Goal: Transaction & Acquisition: Book appointment/travel/reservation

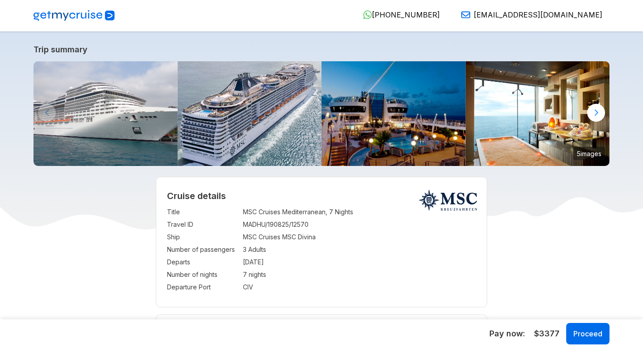
select select "**"
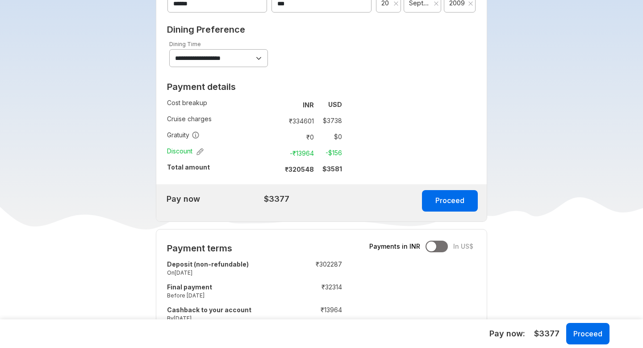
scroll to position [722, 0]
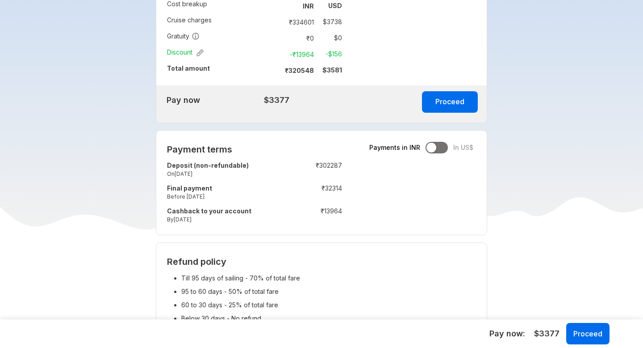
click at [306, 221] on td "₹ 13964" at bounding box center [315, 216] width 53 height 23
click at [275, 210] on td "Cashback to your account By [DATE]" at bounding box center [225, 216] width 117 height 23
click at [279, 220] on small "By [DATE]" at bounding box center [225, 219] width 117 height 8
click at [292, 235] on div "Payment terms Payments in INR In US$ Deposit (non-refundable) On [DATE] : ₹ 302…" at bounding box center [254, 182] width 197 height 104
click at [308, 189] on td "₹ 32314" at bounding box center [315, 193] width 53 height 23
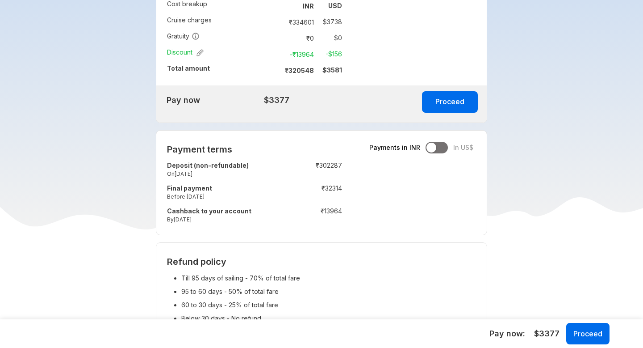
click at [294, 201] on td "₹ 32314" at bounding box center [315, 193] width 53 height 23
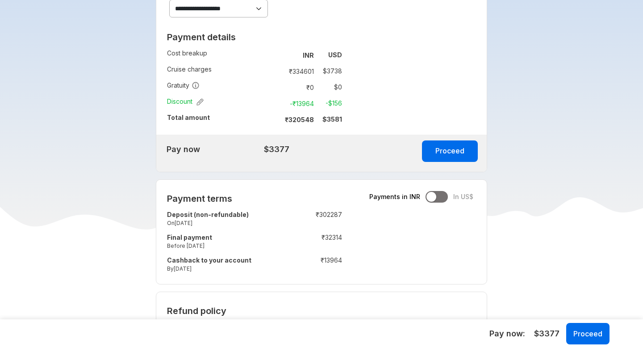
scroll to position [671, 0]
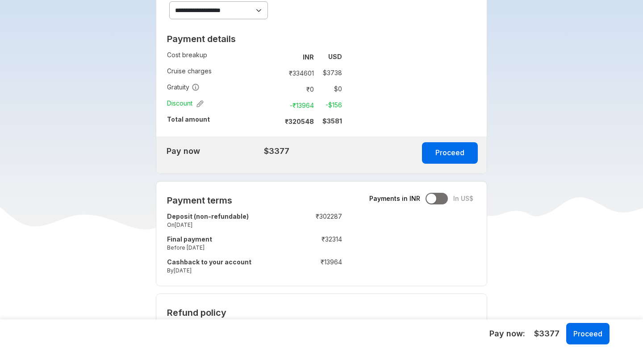
click at [286, 243] on td ":" at bounding box center [287, 244] width 4 height 23
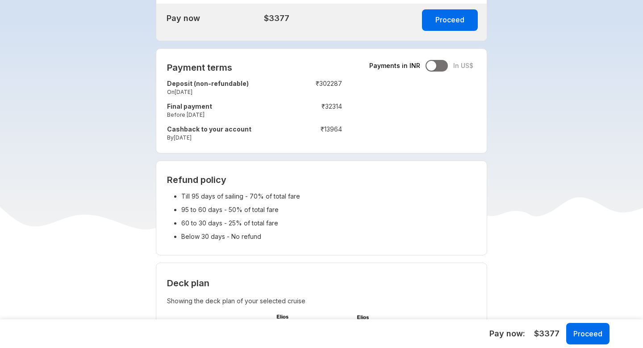
scroll to position [778, 0]
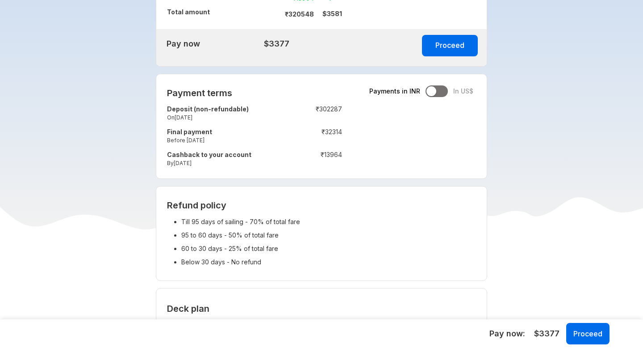
click at [443, 91] on div at bounding box center [437, 91] width 22 height 12
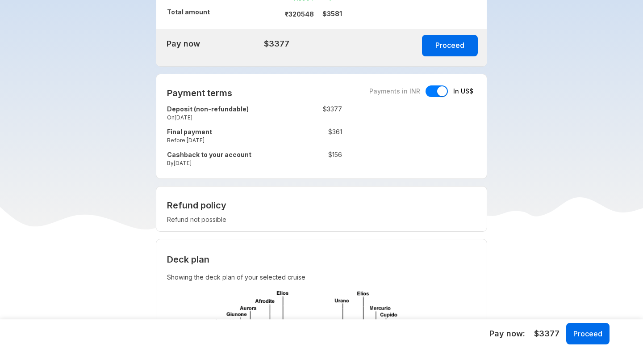
click at [252, 134] on td "Final payment Before [DATE]" at bounding box center [225, 137] width 117 height 23
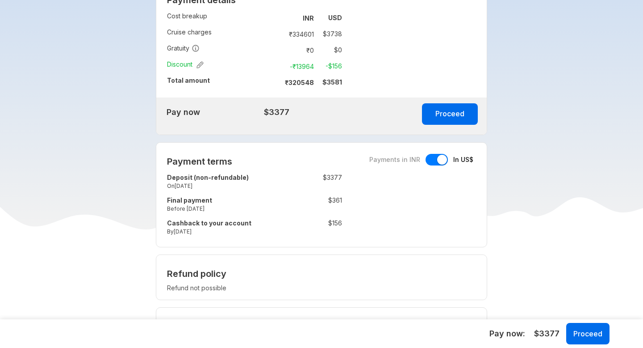
scroll to position [730, 0]
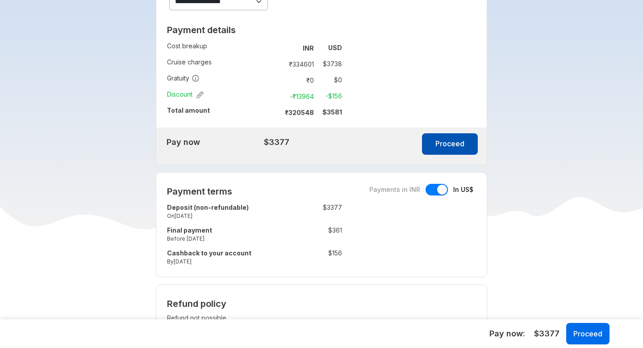
click at [453, 144] on button "Proceed" at bounding box center [450, 143] width 56 height 21
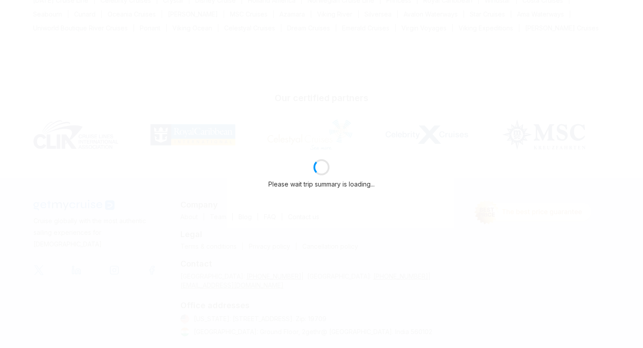
scroll to position [680, 0]
select select "**"
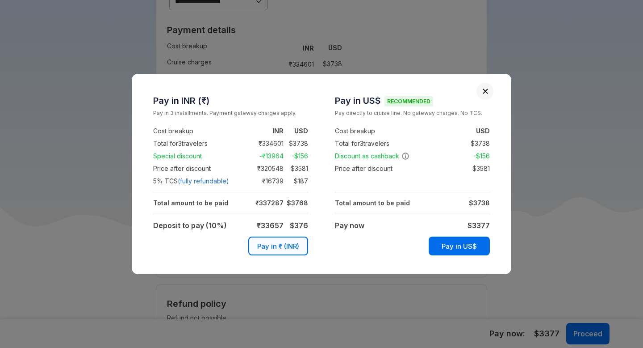
click at [404, 179] on td at bounding box center [412, 181] width 155 height 13
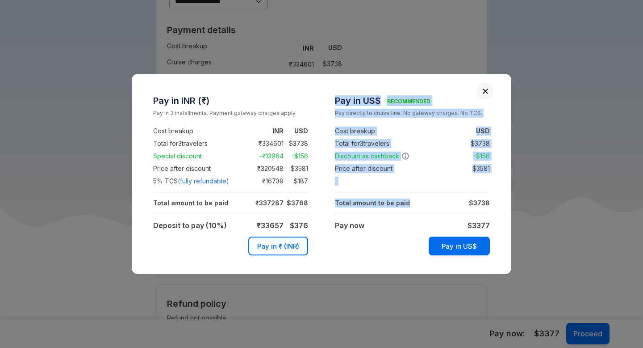
drag, startPoint x: 334, startPoint y: 202, endPoint x: 406, endPoint y: 205, distance: 71.5
click at [406, 205] on div "Pay in US$ Recommended Pay directly to cruise line. No gateway charges. No TCS.…" at bounding box center [413, 174] width 182 height 165
click at [415, 205] on td "Total amount to be paid" at bounding box center [381, 203] width 93 height 13
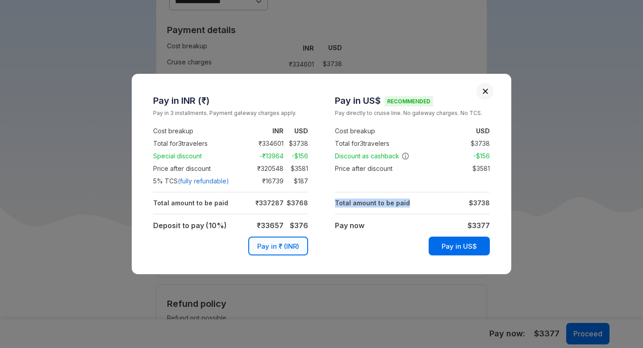
drag, startPoint x: 415, startPoint y: 205, endPoint x: 338, endPoint y: 202, distance: 77.8
click at [338, 202] on td "Total amount to be paid" at bounding box center [381, 203] width 93 height 13
copy strong "Total amount to be paid"
click at [547, 78] on div "Pay in INR (₹) Pay in 3 installments. Payment gateway charges apply. Cost break…" at bounding box center [321, 174] width 643 height 348
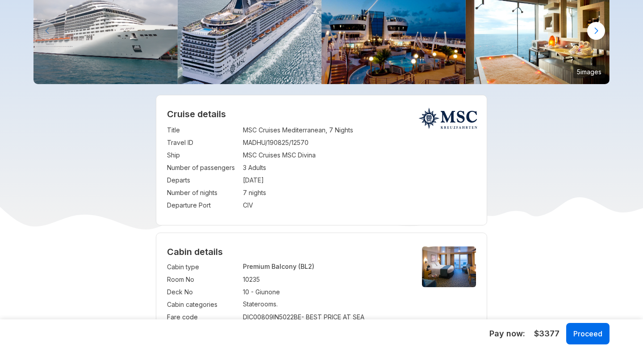
scroll to position [51, 0]
